Goal: Information Seeking & Learning: Check status

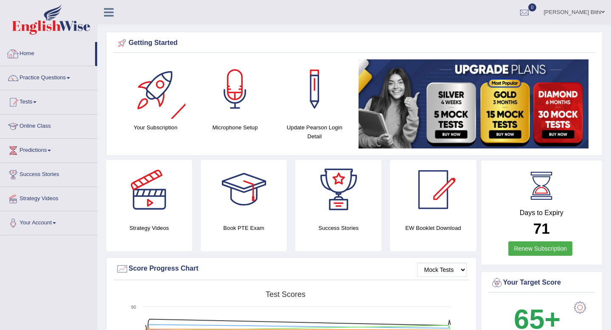
click at [18, 57] on div at bounding box center [13, 54] width 13 height 13
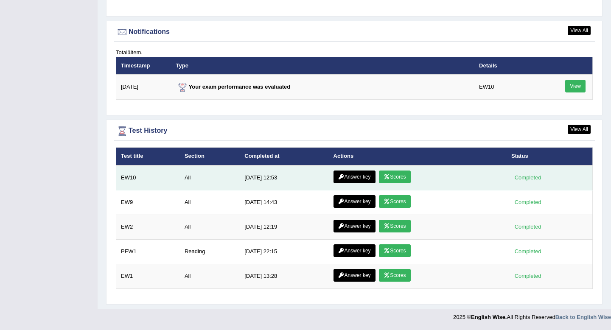
click at [396, 176] on link "Scores" at bounding box center [394, 177] width 31 height 13
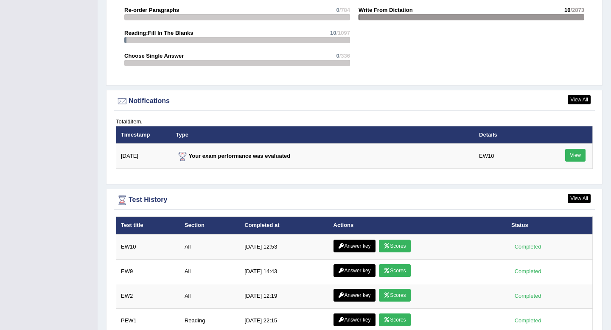
scroll to position [843, 0]
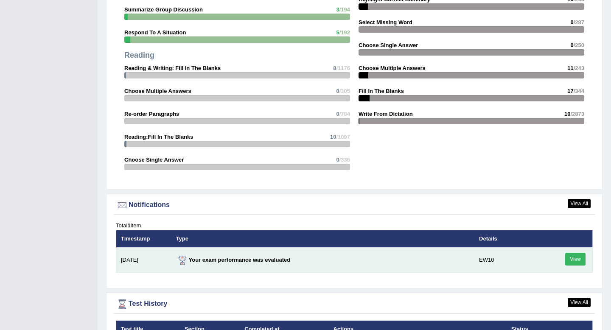
click at [578, 263] on link "View" at bounding box center [575, 259] width 20 height 13
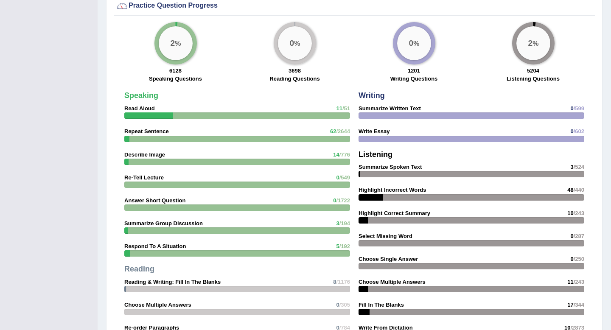
scroll to position [1001, 0]
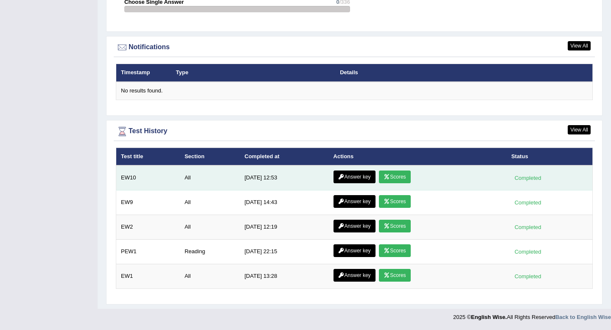
click at [351, 179] on link "Answer key" at bounding box center [354, 177] width 42 height 13
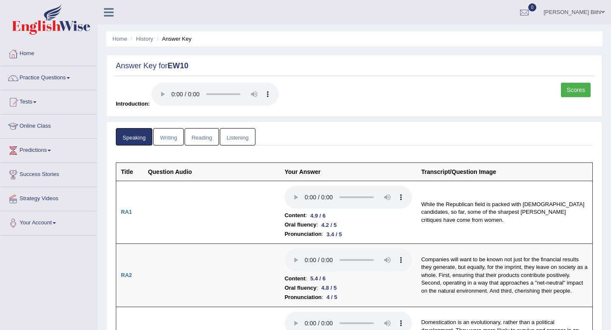
click at [171, 132] on link "Writing" at bounding box center [168, 136] width 31 height 17
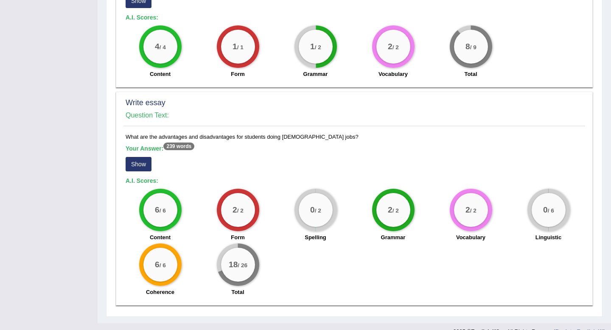
scroll to position [591, 0]
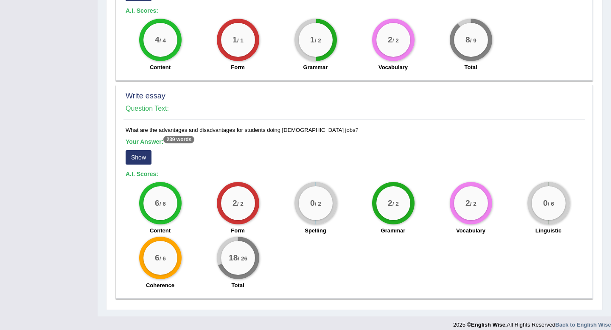
click at [144, 150] on button "Show" at bounding box center [139, 157] width 26 height 14
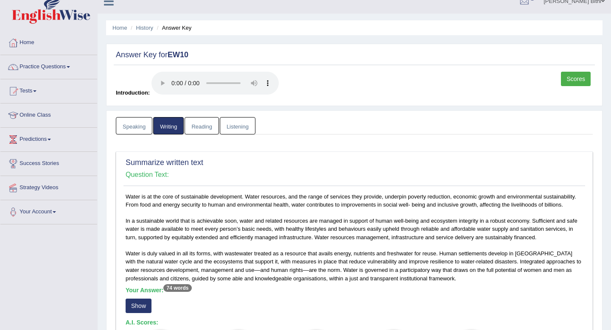
scroll to position [0, 0]
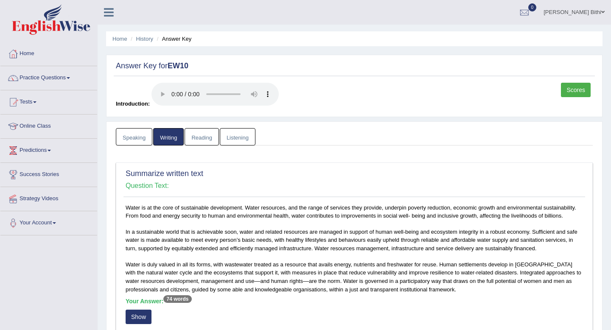
click at [204, 140] on link "Reading" at bounding box center [202, 136] width 34 height 17
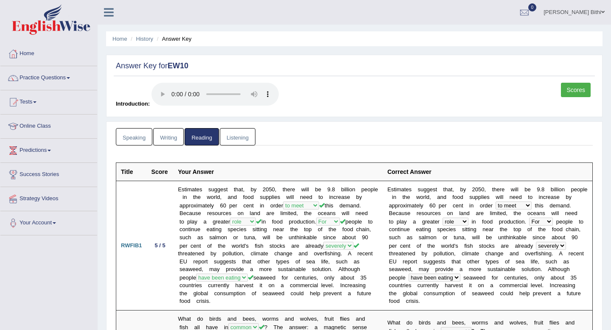
click at [241, 137] on link "Listening" at bounding box center [238, 136] width 36 height 17
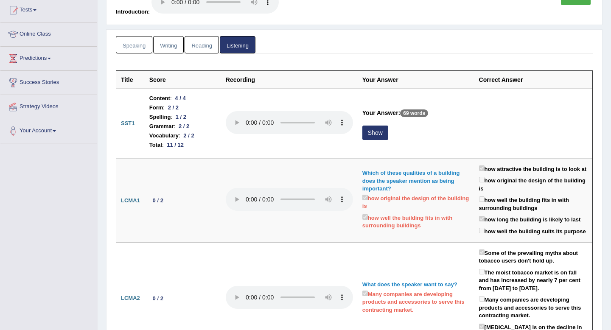
scroll to position [104, 0]
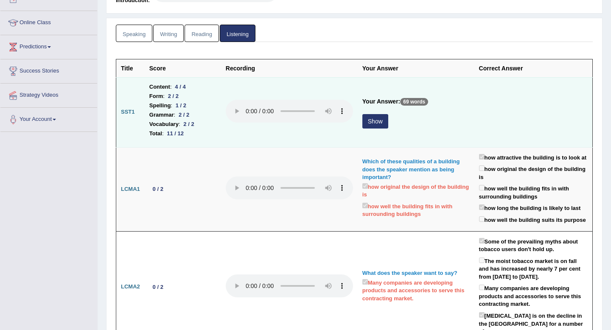
click at [375, 122] on button "Show" at bounding box center [375, 121] width 26 height 14
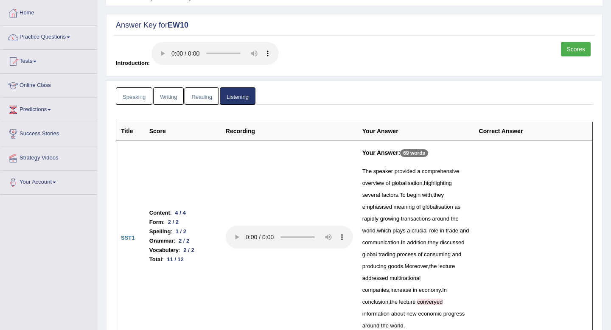
scroll to position [0, 0]
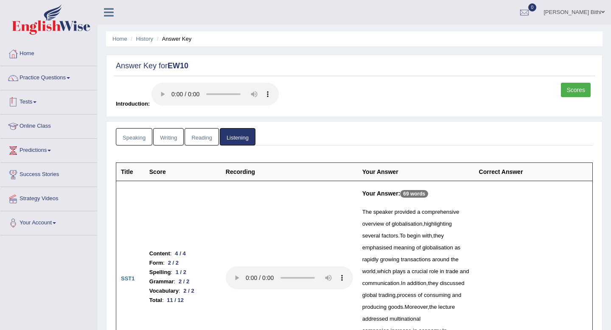
click at [132, 139] on link "Speaking" at bounding box center [134, 136] width 36 height 17
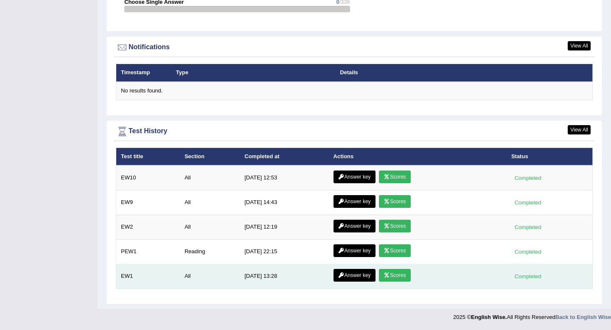
click at [396, 273] on link "Scores" at bounding box center [394, 275] width 31 height 13
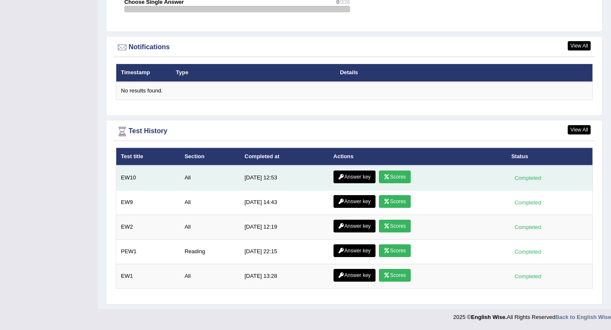
click at [395, 176] on link "Scores" at bounding box center [394, 177] width 31 height 13
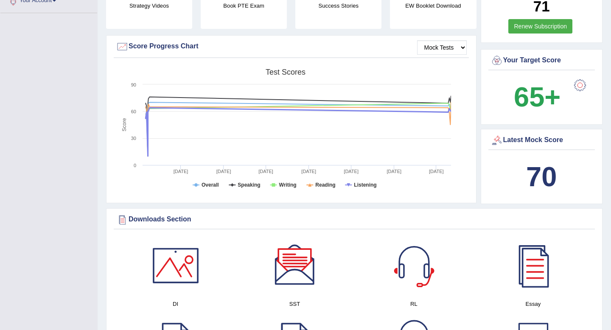
scroll to position [223, 0]
click at [579, 85] on div at bounding box center [579, 84] width 17 height 17
